Goal: Transaction & Acquisition: Book appointment/travel/reservation

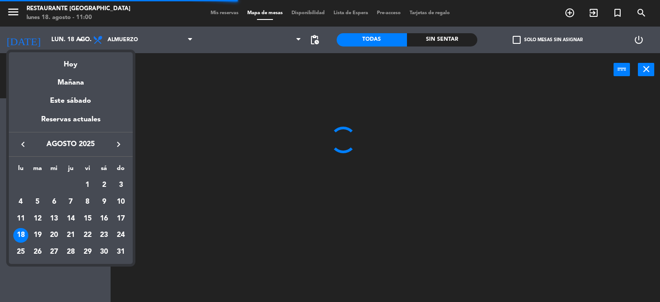
click at [75, 38] on div at bounding box center [330, 151] width 660 height 302
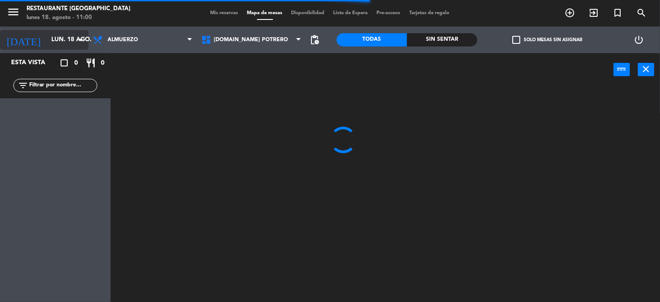
click at [81, 39] on icon "arrow_drop_down" at bounding box center [81, 39] width 11 height 11
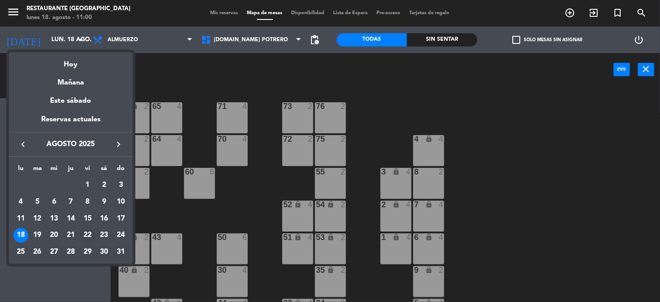
click at [84, 232] on div "22" at bounding box center [87, 235] width 15 height 15
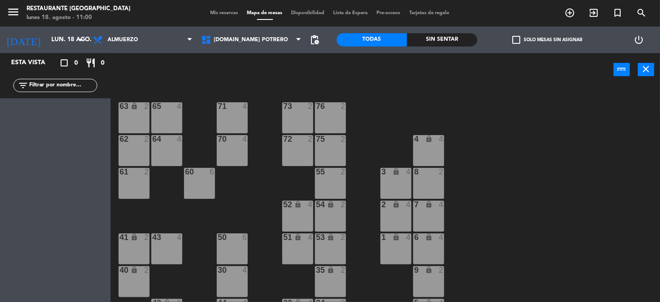
type input "vie. 22 ago."
click at [169, 40] on span "Almuerzo" at bounding box center [142, 39] width 109 height 19
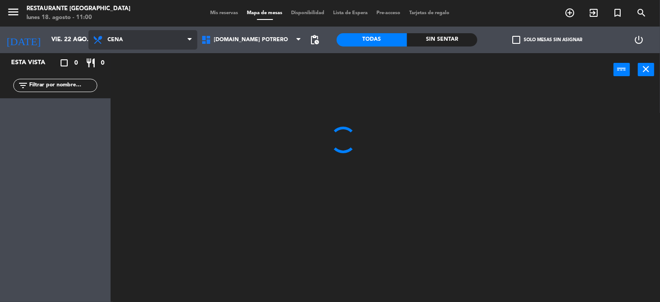
click at [133, 75] on ng-component "menu Restaurante Hotel Potrero lunes 18. agosto - 11:00 Mis reservas Mapa de me…" at bounding box center [330, 151] width 660 height 302
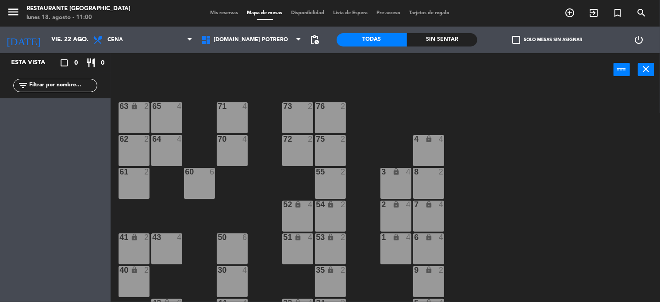
click at [230, 242] on div "50 6" at bounding box center [232, 248] width 31 height 31
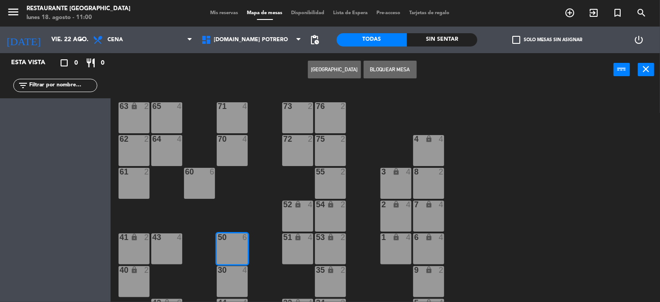
click at [258, 211] on div "65 4 71 4 73 2 76 2 63 lock 2 64 4 62 2 70 4 72 2 75 2 4 lock 4 55 2 60 6 3 loc…" at bounding box center [388, 194] width 543 height 215
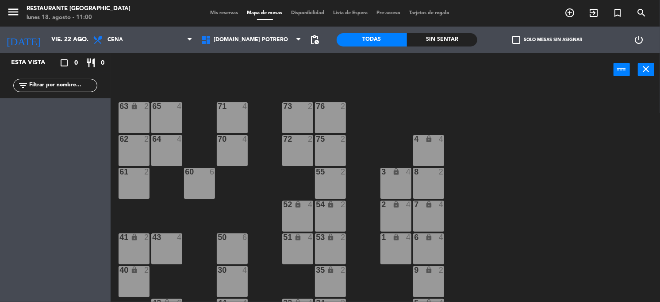
click at [206, 182] on div "60 6" at bounding box center [199, 183] width 31 height 31
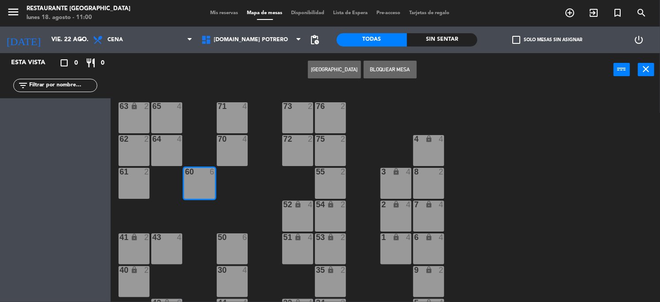
click at [330, 67] on button "[GEOGRAPHIC_DATA]" at bounding box center [334, 70] width 53 height 18
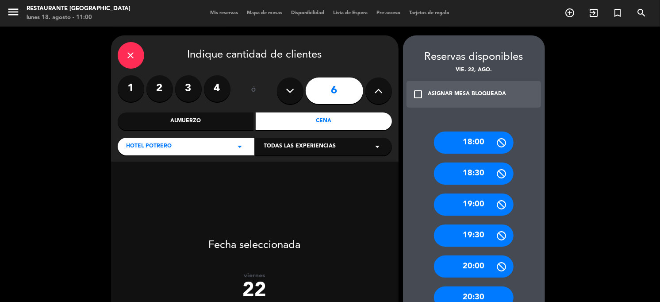
click at [339, 89] on input "6" at bounding box center [334, 90] width 57 height 27
click at [310, 120] on div "Cena" at bounding box center [324, 121] width 136 height 18
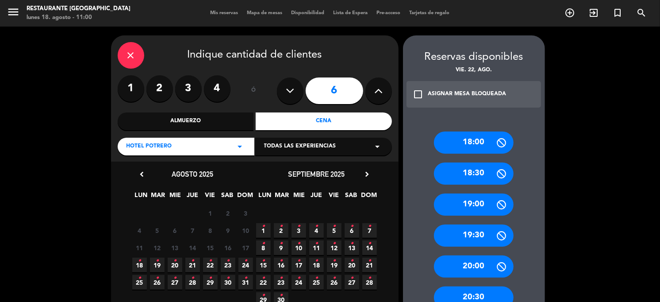
click at [213, 264] on span "22 •" at bounding box center [210, 264] width 15 height 15
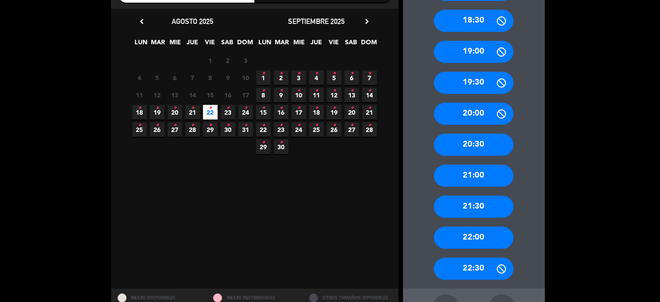
scroll to position [186, 0]
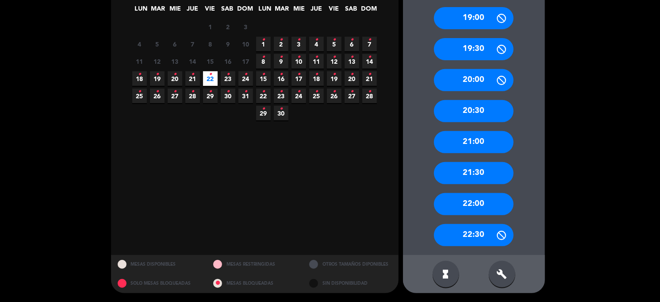
click at [474, 139] on div "21:00" at bounding box center [474, 142] width 80 height 22
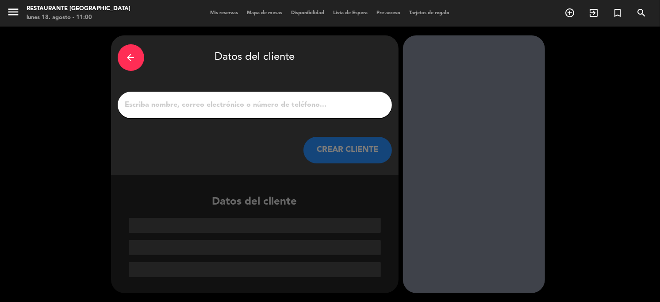
scroll to position [0, 0]
click at [240, 107] on input "1" at bounding box center [254, 105] width 261 height 12
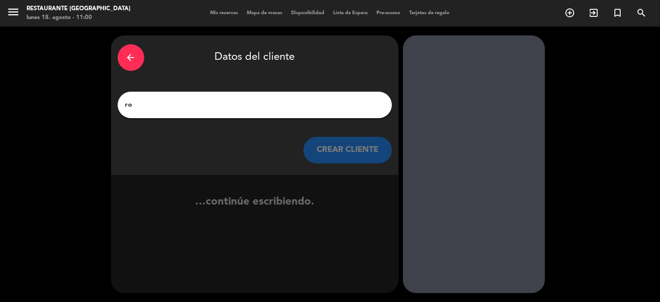
type input "r"
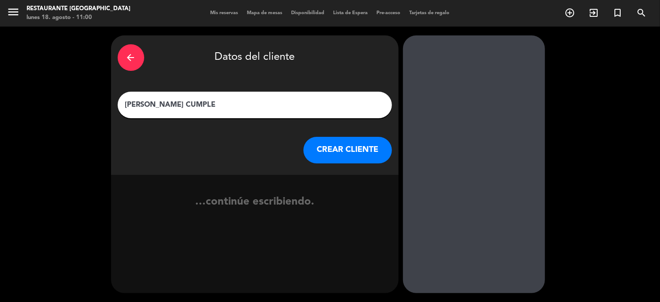
type input "[PERSON_NAME] CUMPLE"
click at [312, 143] on button "CREAR CLIENTE" at bounding box center [347, 150] width 88 height 27
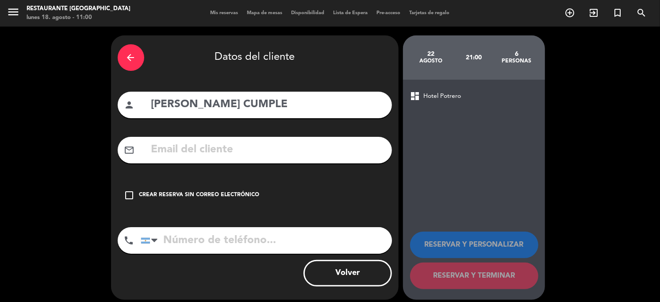
click at [164, 193] on div "Crear reserva sin correo electrónico" at bounding box center [199, 195] width 120 height 9
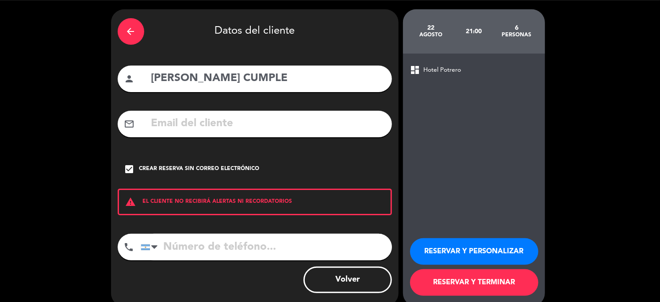
scroll to position [39, 0]
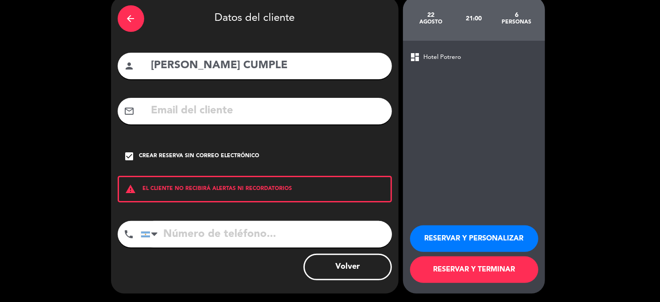
click at [474, 273] on button "RESERVAR Y TERMINAR" at bounding box center [474, 269] width 128 height 27
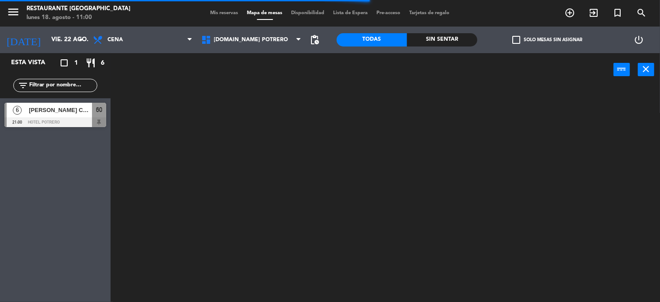
click at [38, 114] on span "[PERSON_NAME] CUMPLE" at bounding box center [60, 109] width 63 height 9
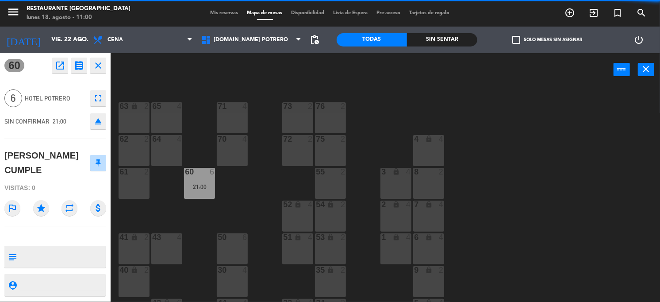
click at [55, 64] on icon "open_in_new" at bounding box center [60, 65] width 11 height 11
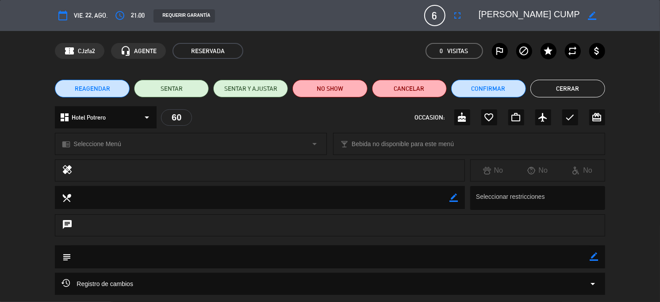
click at [590, 13] on icon "border_color" at bounding box center [592, 15] width 8 height 8
type textarea "[PERSON_NAME] CUMPLE M 60"
click at [592, 12] on icon at bounding box center [592, 15] width 8 height 8
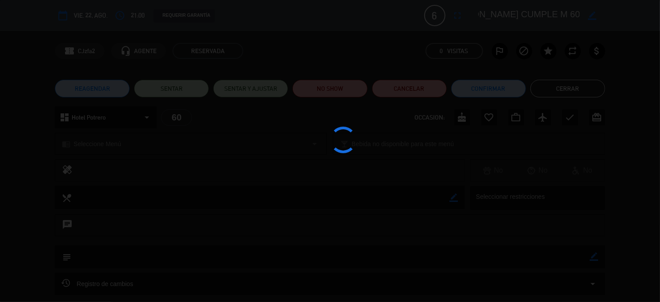
scroll to position [0, 58]
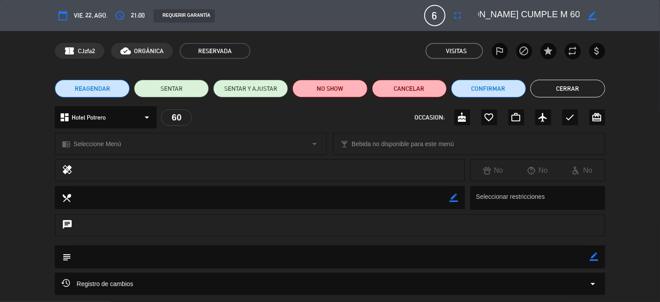
click at [571, 92] on button "Cerrar" at bounding box center [567, 89] width 75 height 18
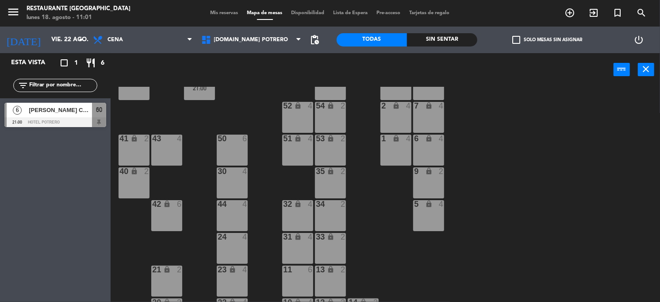
scroll to position [111, 0]
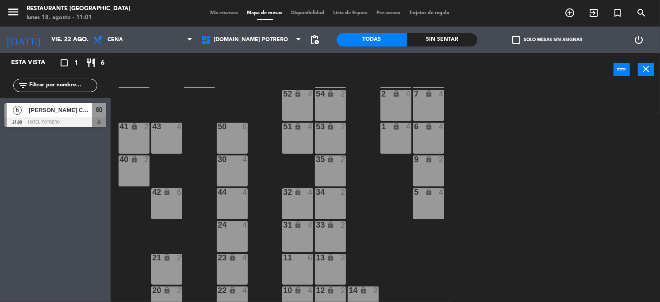
click at [57, 107] on span "[PERSON_NAME] CUMPLE M 60" at bounding box center [60, 109] width 63 height 9
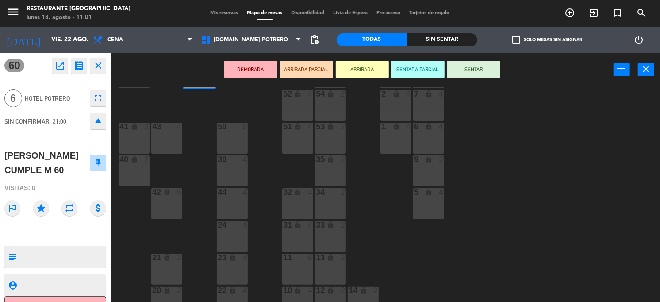
click at [513, 183] on div "65 4 71 4 73 2 76 2 63 lock 2 64 4 62 2 70 4 72 2 75 2 4 lock 4 55 2 60 6 21:00…" at bounding box center [388, 194] width 543 height 215
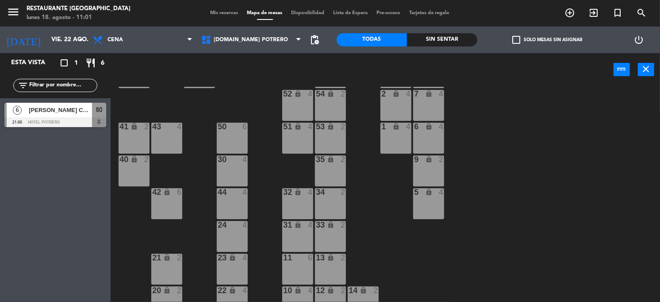
scroll to position [0, 0]
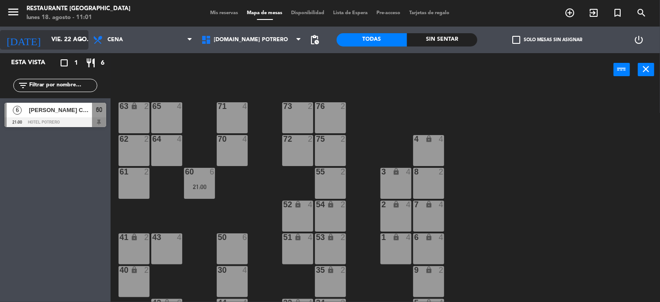
click at [52, 38] on input "vie. 22 ago." at bounding box center [89, 40] width 84 height 16
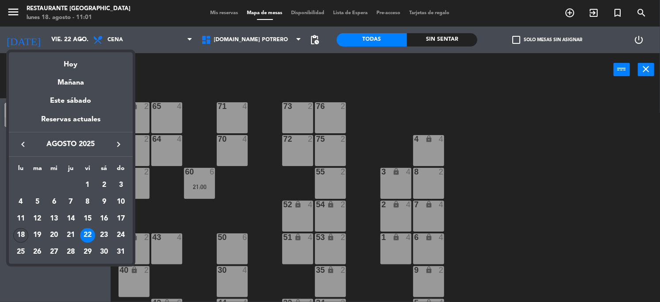
click at [22, 229] on div "18" at bounding box center [20, 235] width 15 height 15
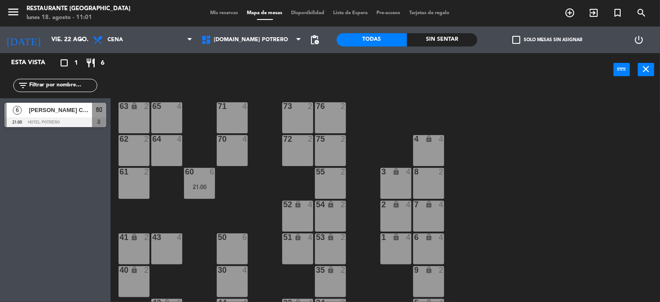
type input "lun. 18 ago."
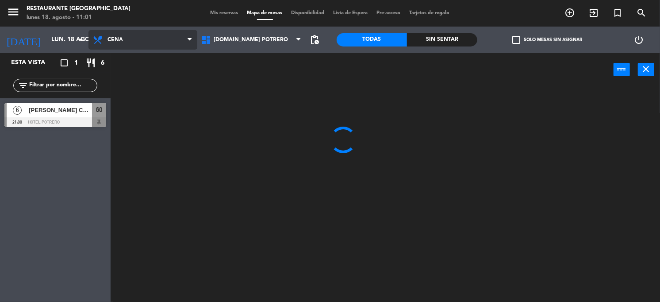
click at [128, 43] on span "Cena" at bounding box center [142, 39] width 109 height 19
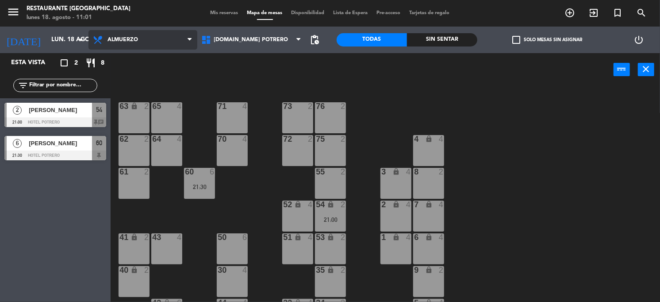
click at [118, 55] on ng-component "menu Restaurante Hotel Potrero lunes 18. agosto - 11:01 Mis reservas Mapa de me…" at bounding box center [330, 151] width 660 height 302
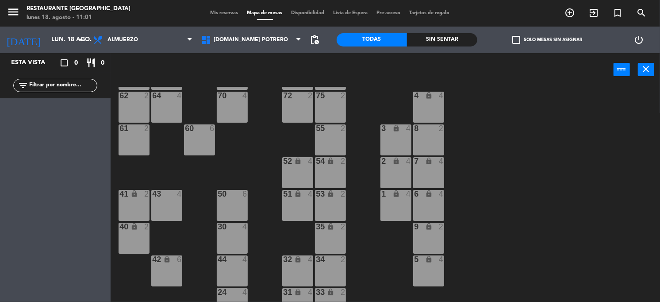
scroll to position [111, 0]
